Goal: Navigation & Orientation: Find specific page/section

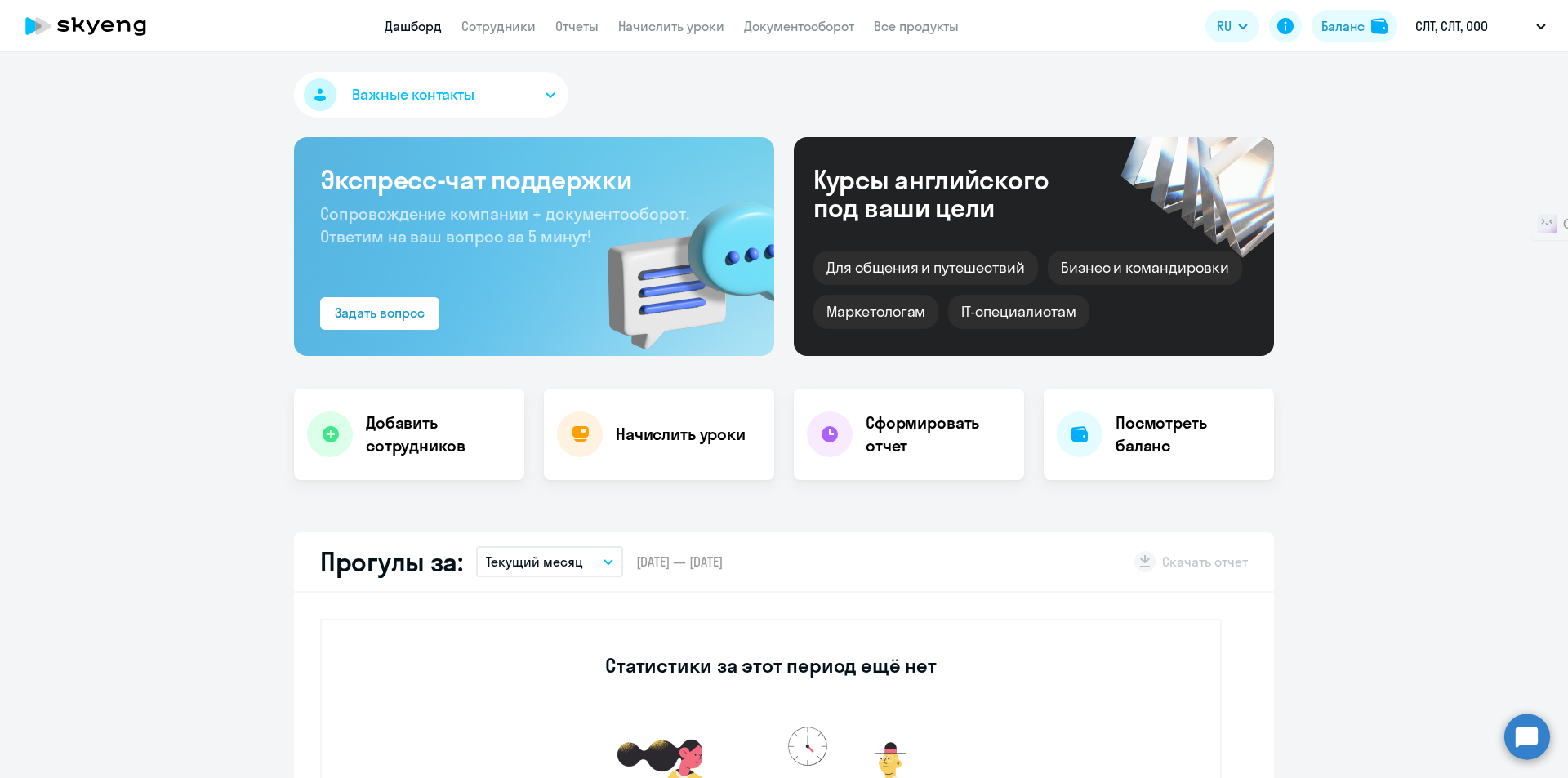
select select "30"
click at [396, 32] on link "Дашборд" at bounding box center [413, 25] width 58 height 16
click at [554, 100] on button "Важные контакты" at bounding box center [430, 94] width 275 height 45
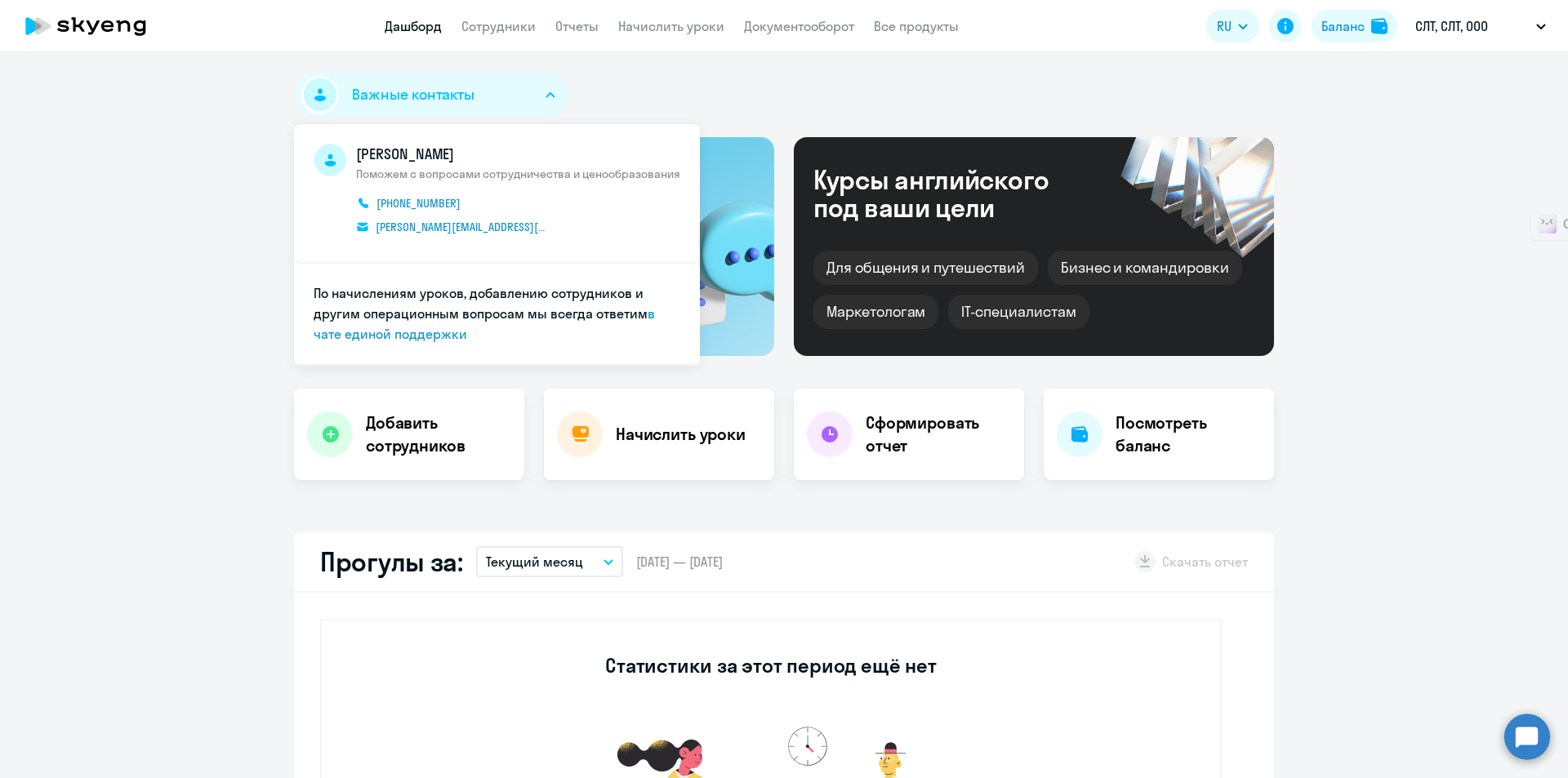
click at [642, 99] on div "Важные контакты [PERSON_NAME] Поможем с вопросами сотрудничества и ценообразова…" at bounding box center [784, 97] width 980 height 52
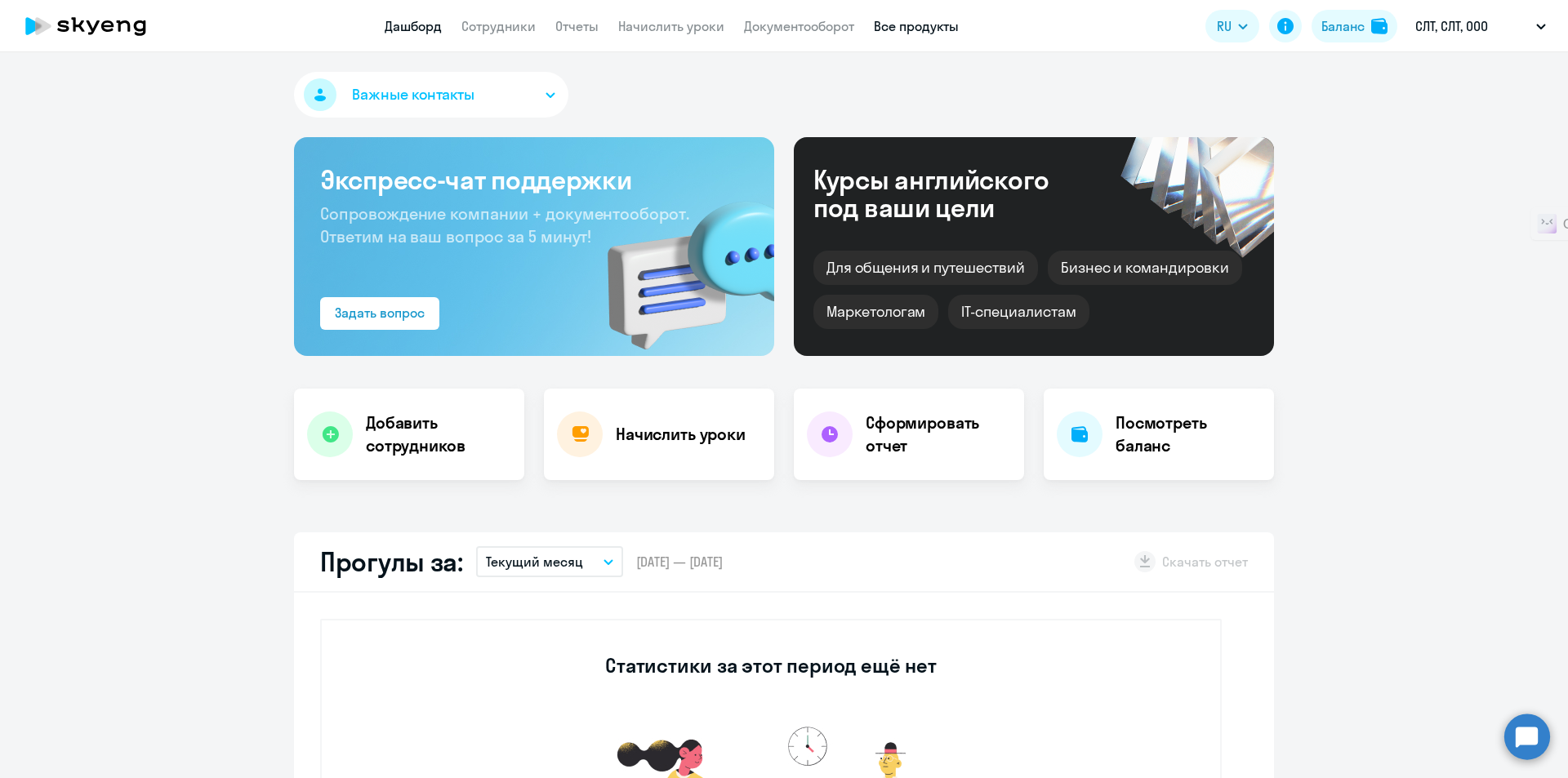
click at [934, 27] on link "Все продукты" at bounding box center [917, 25] width 85 height 16
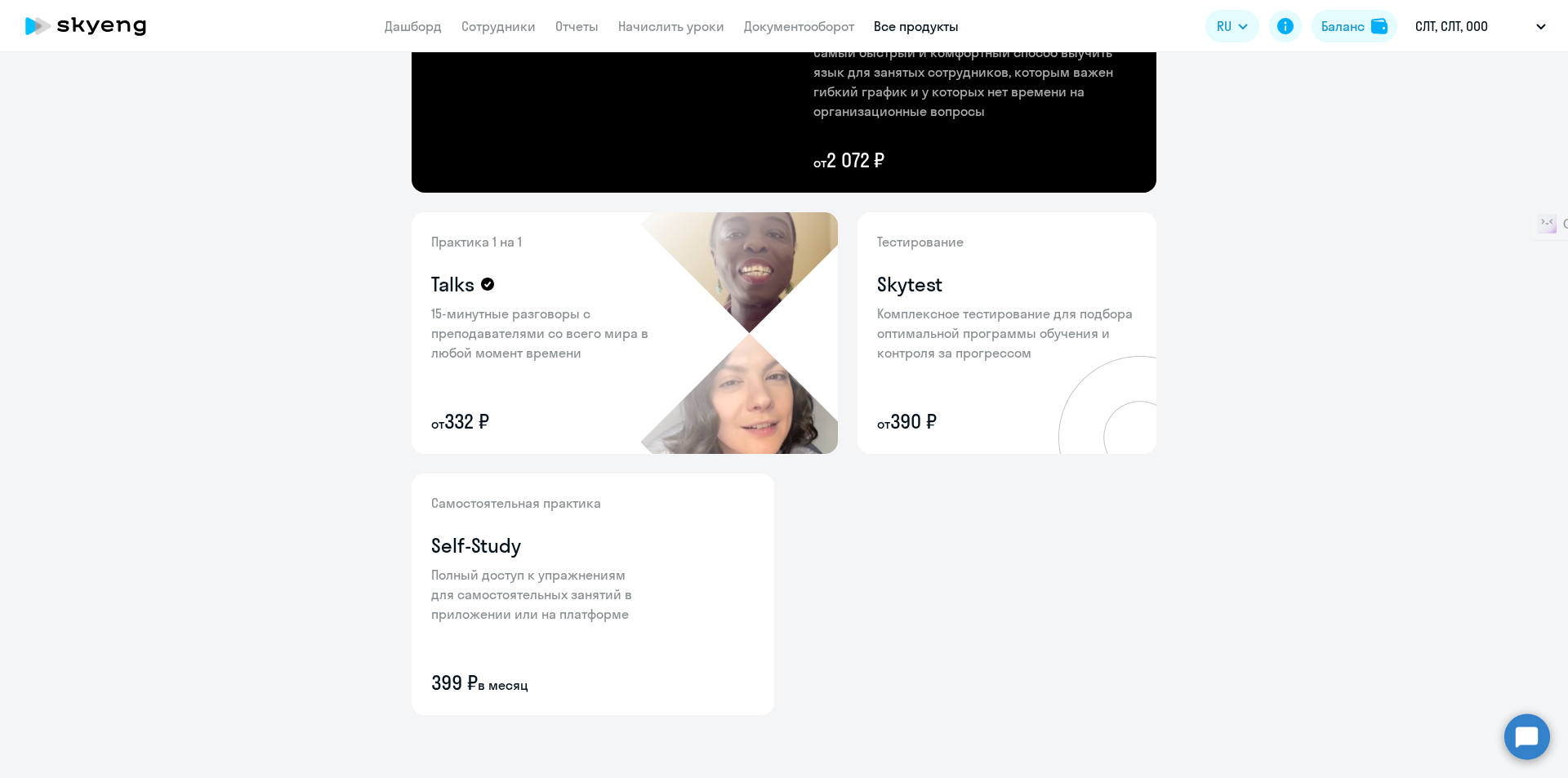
scroll to position [509, 0]
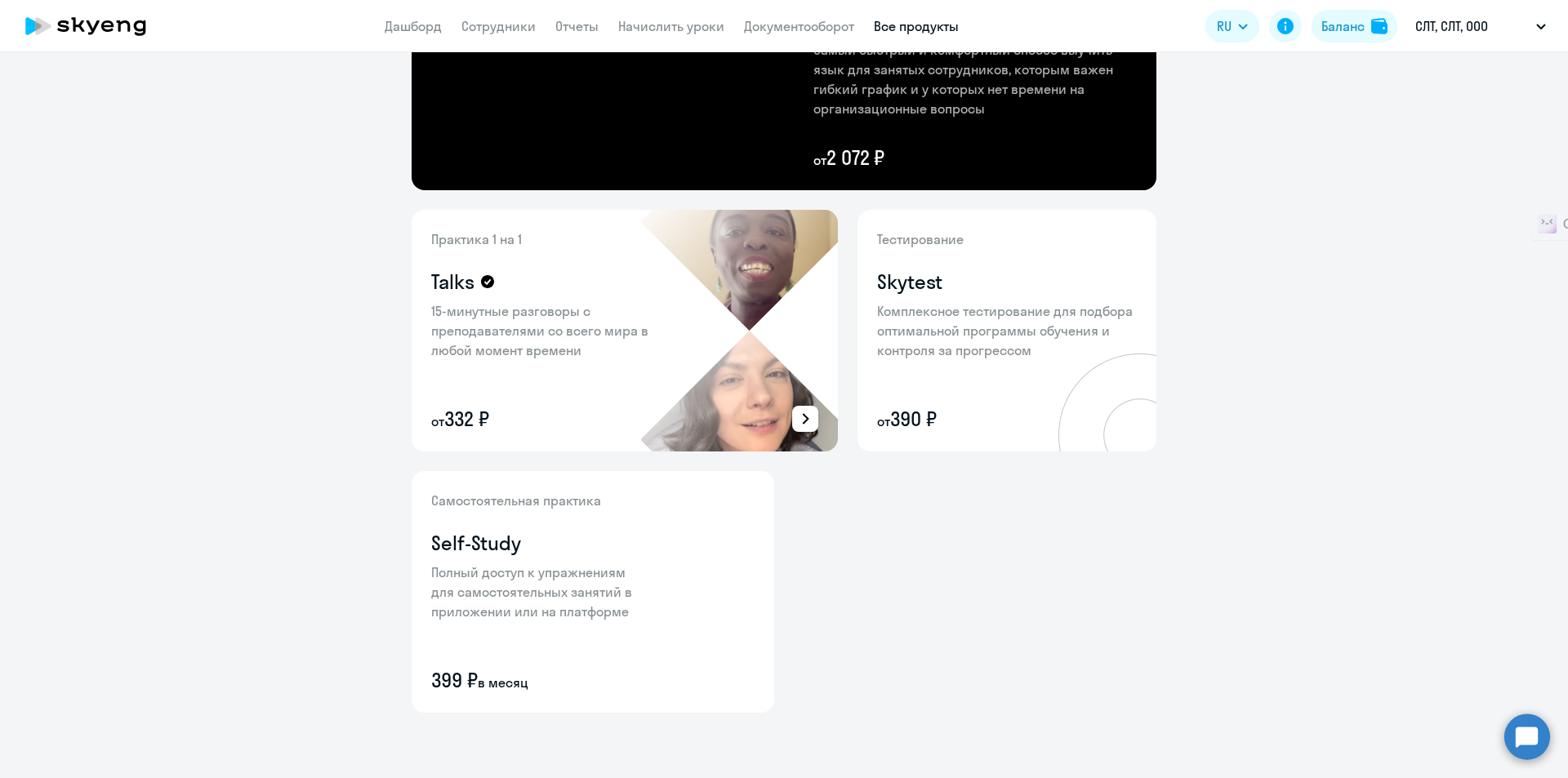
click at [796, 417] on icon at bounding box center [805, 418] width 20 height 20
click at [818, 505] on div at bounding box center [784, 389] width 1568 height 778
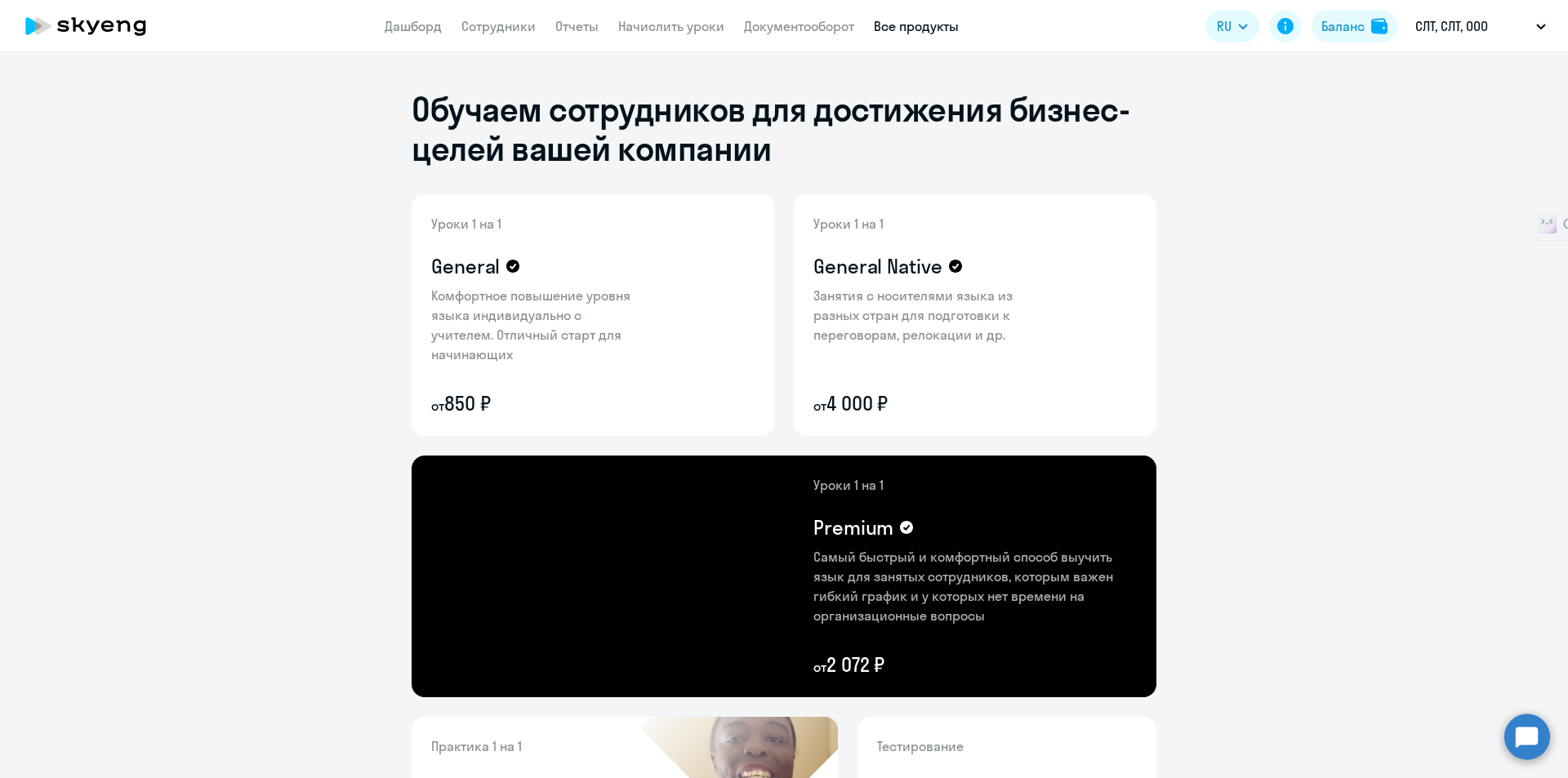
scroll to position [0, 0]
